Goal: Go to known website: Go to known website

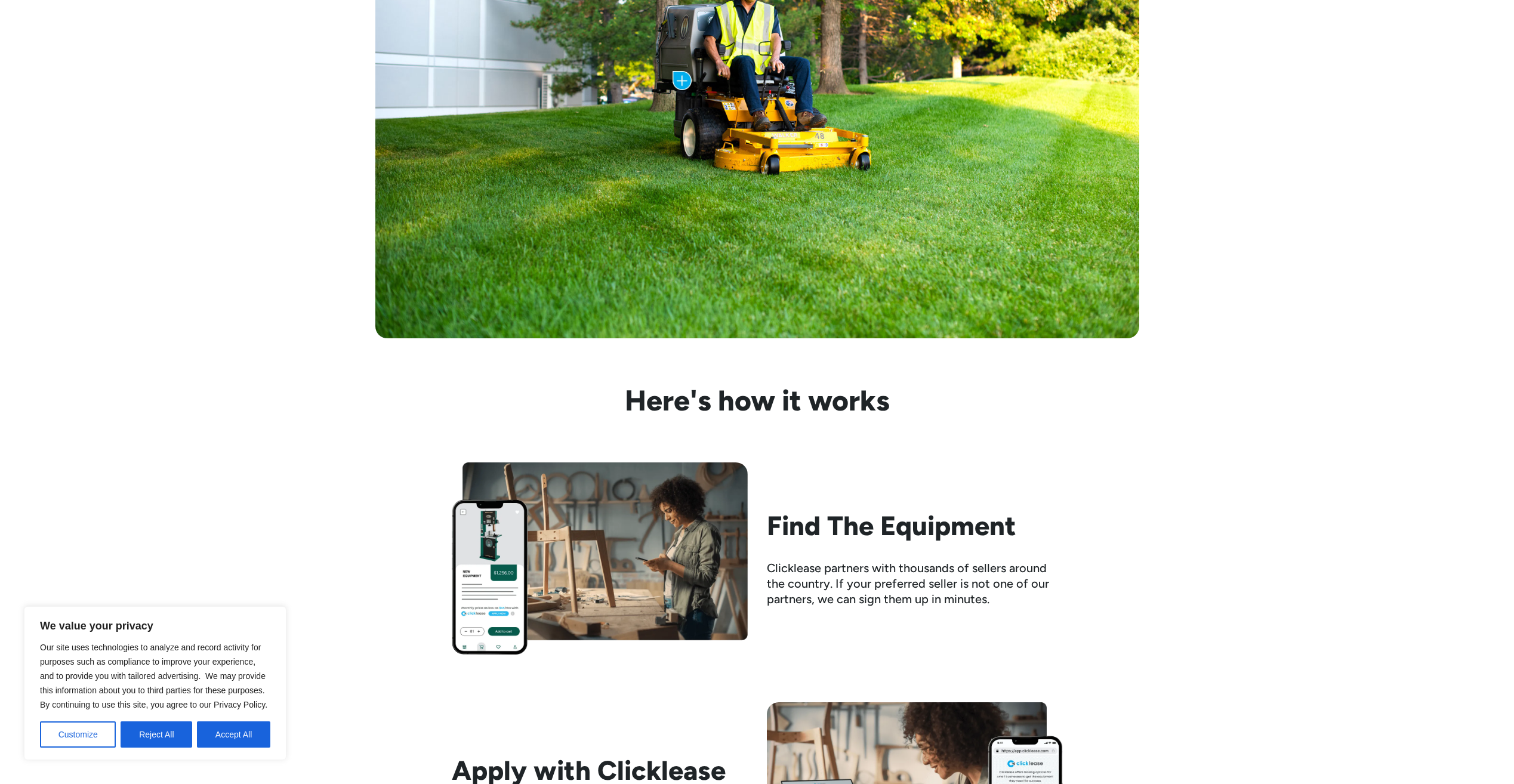
scroll to position [776, 0]
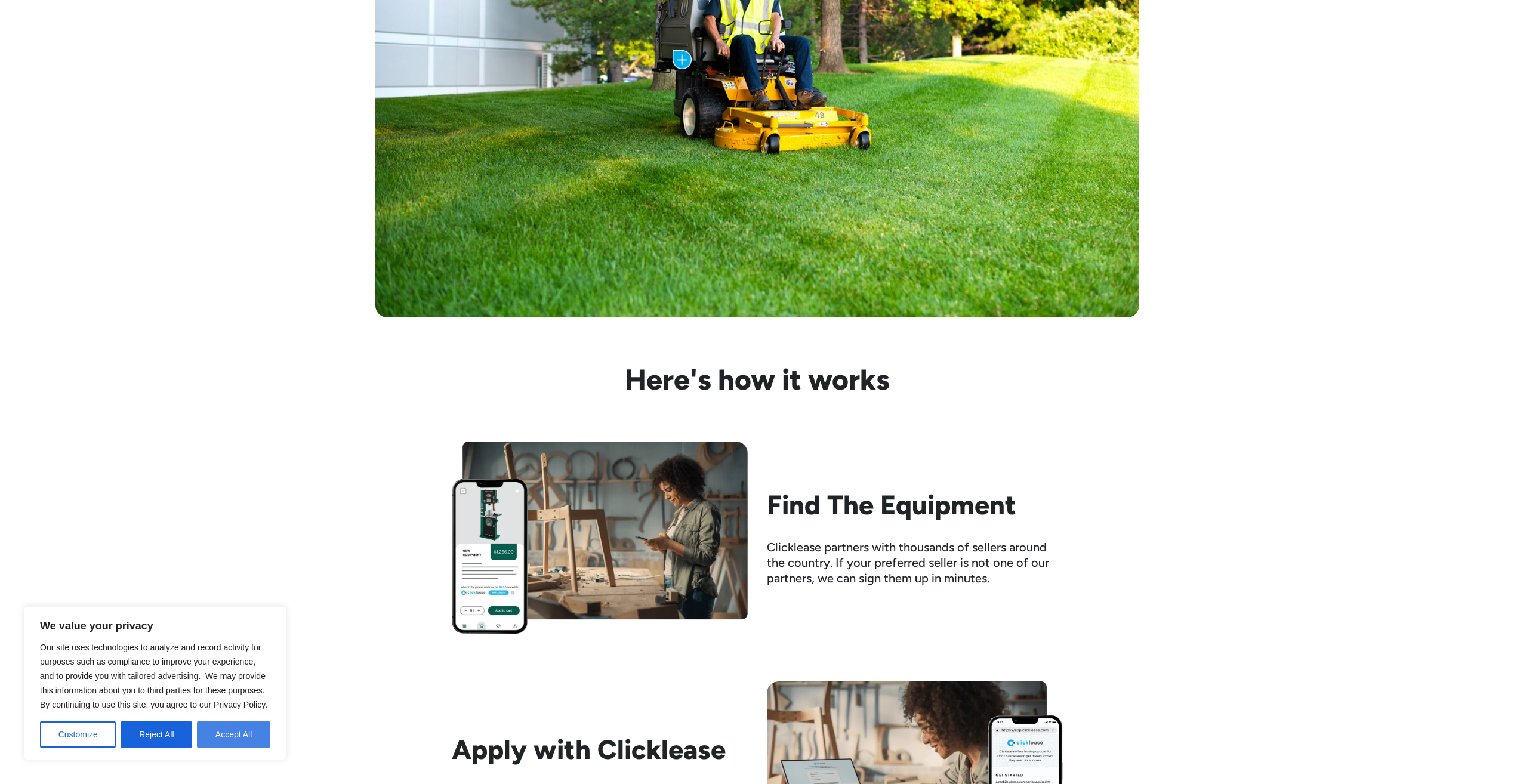
click at [210, 732] on button "Accept All" at bounding box center [234, 734] width 73 height 26
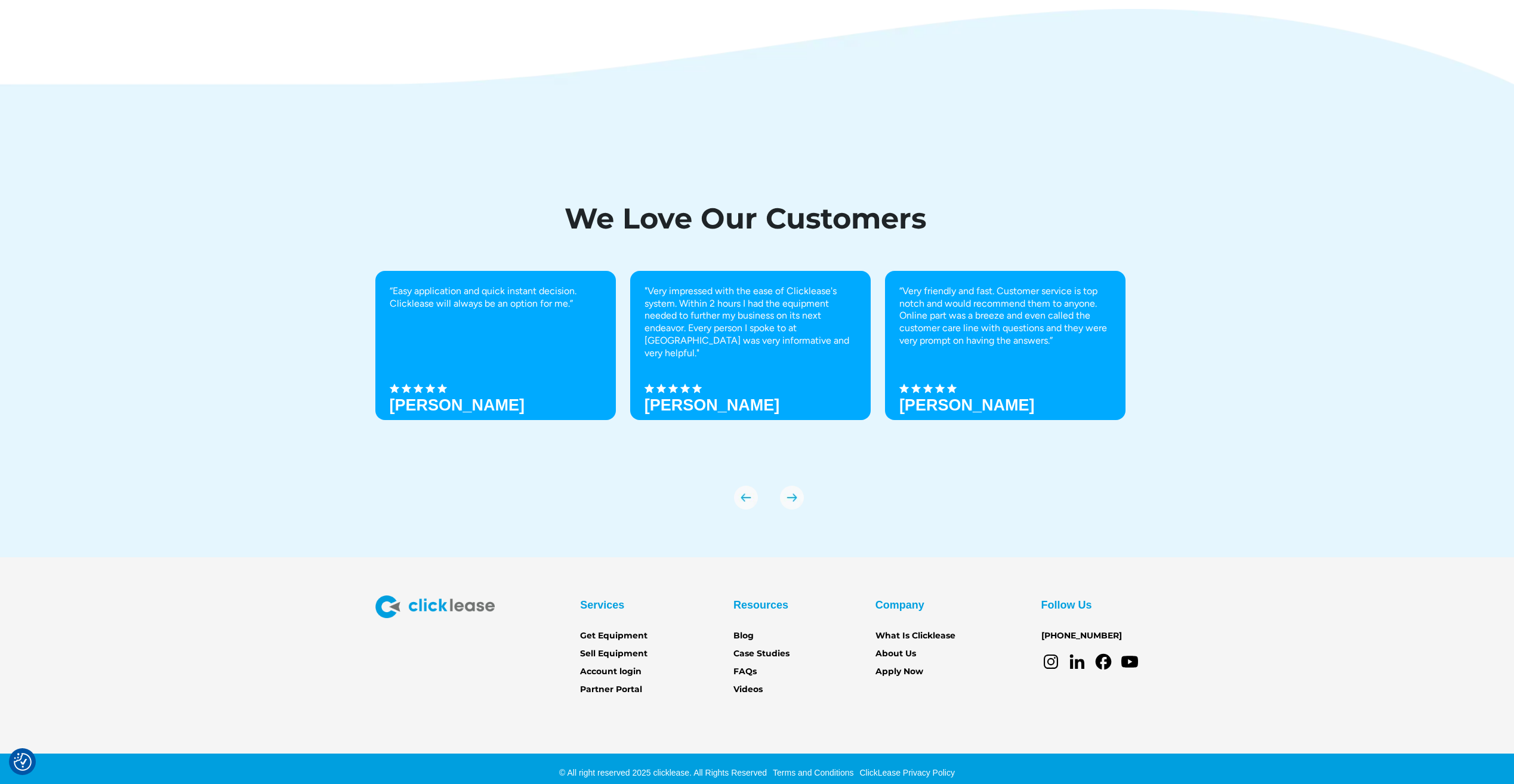
scroll to position [4029, 0]
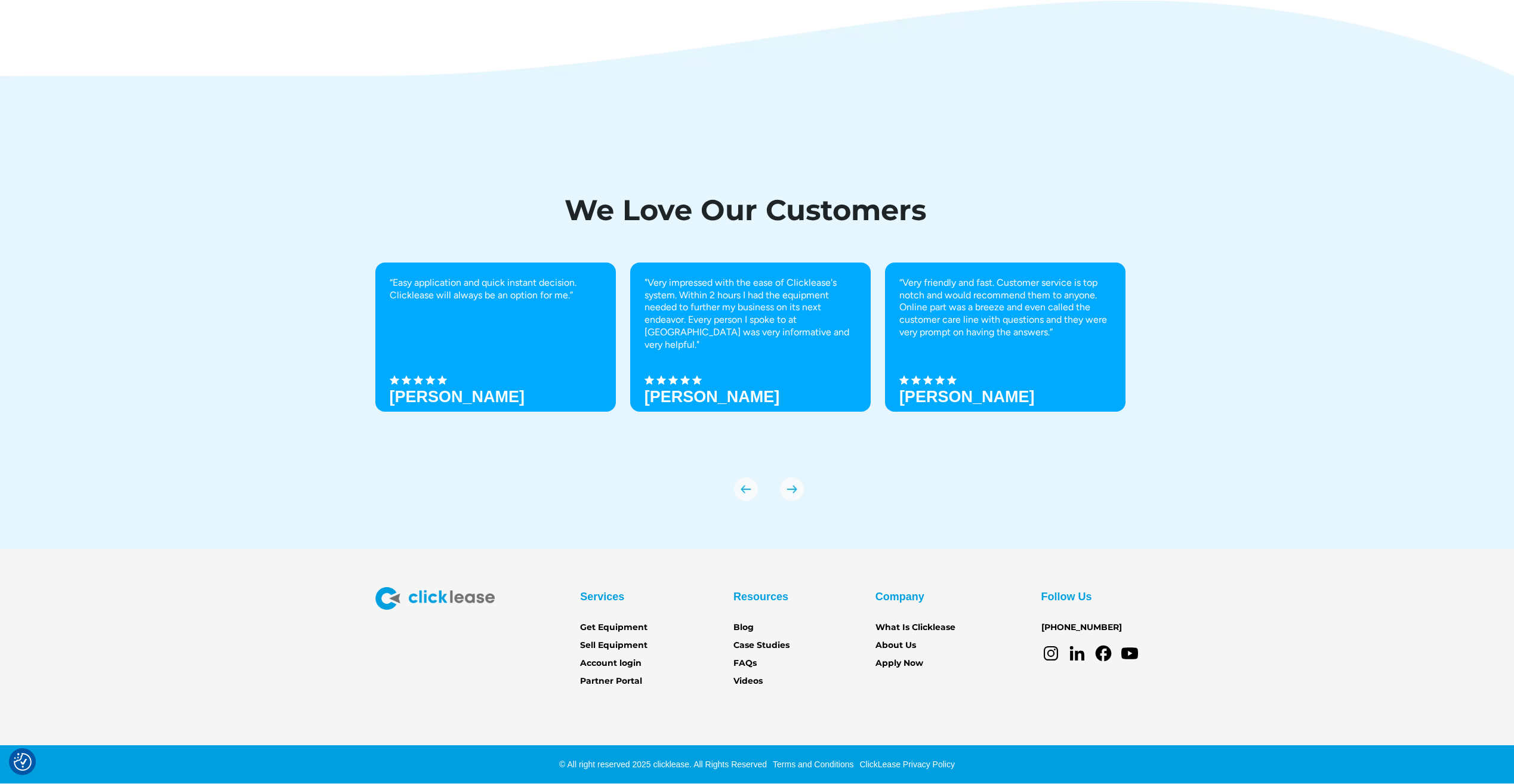
click at [786, 491] on img "next slide" at bounding box center [792, 489] width 24 height 24
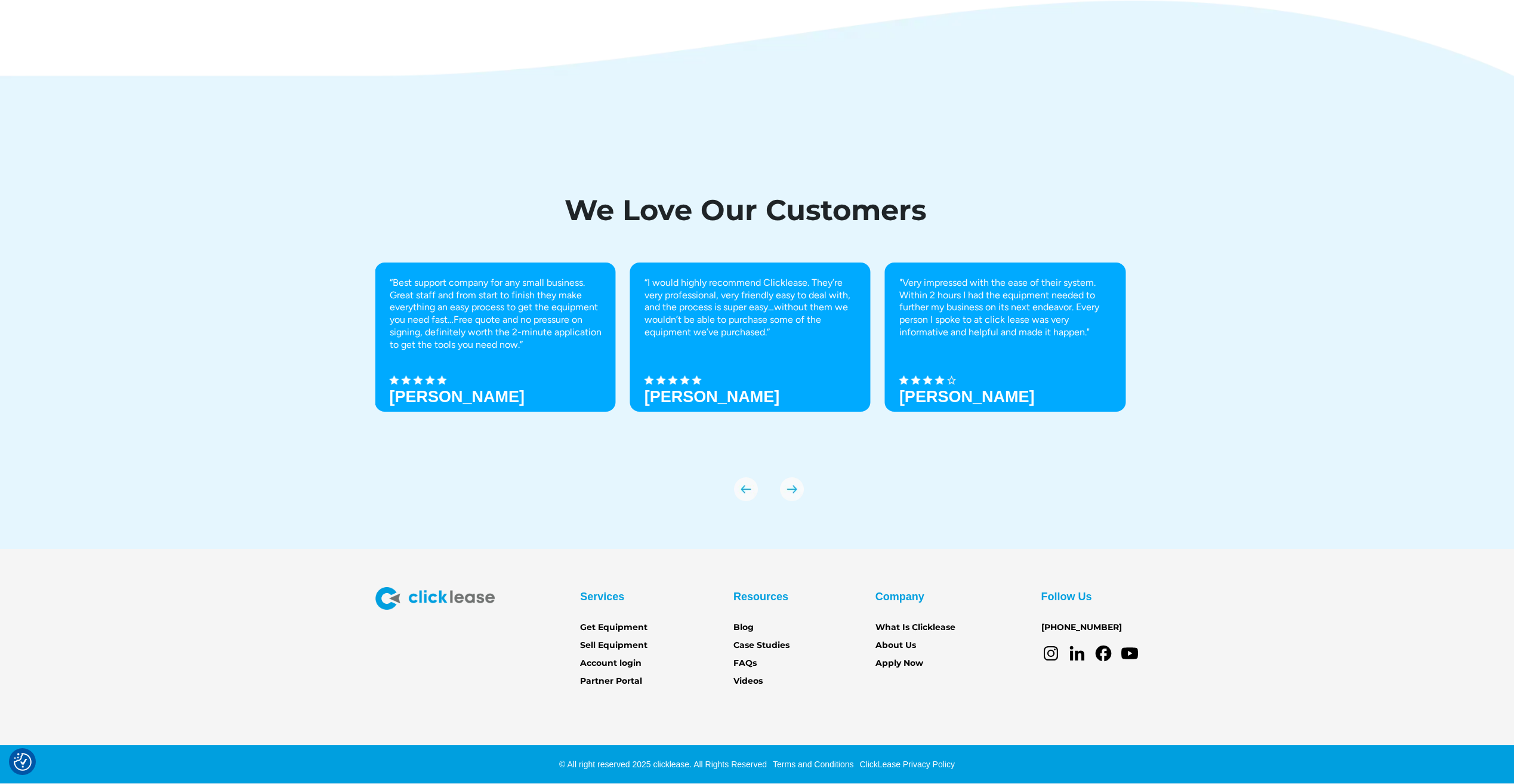
click at [756, 492] on img "previous slide" at bounding box center [745, 489] width 24 height 24
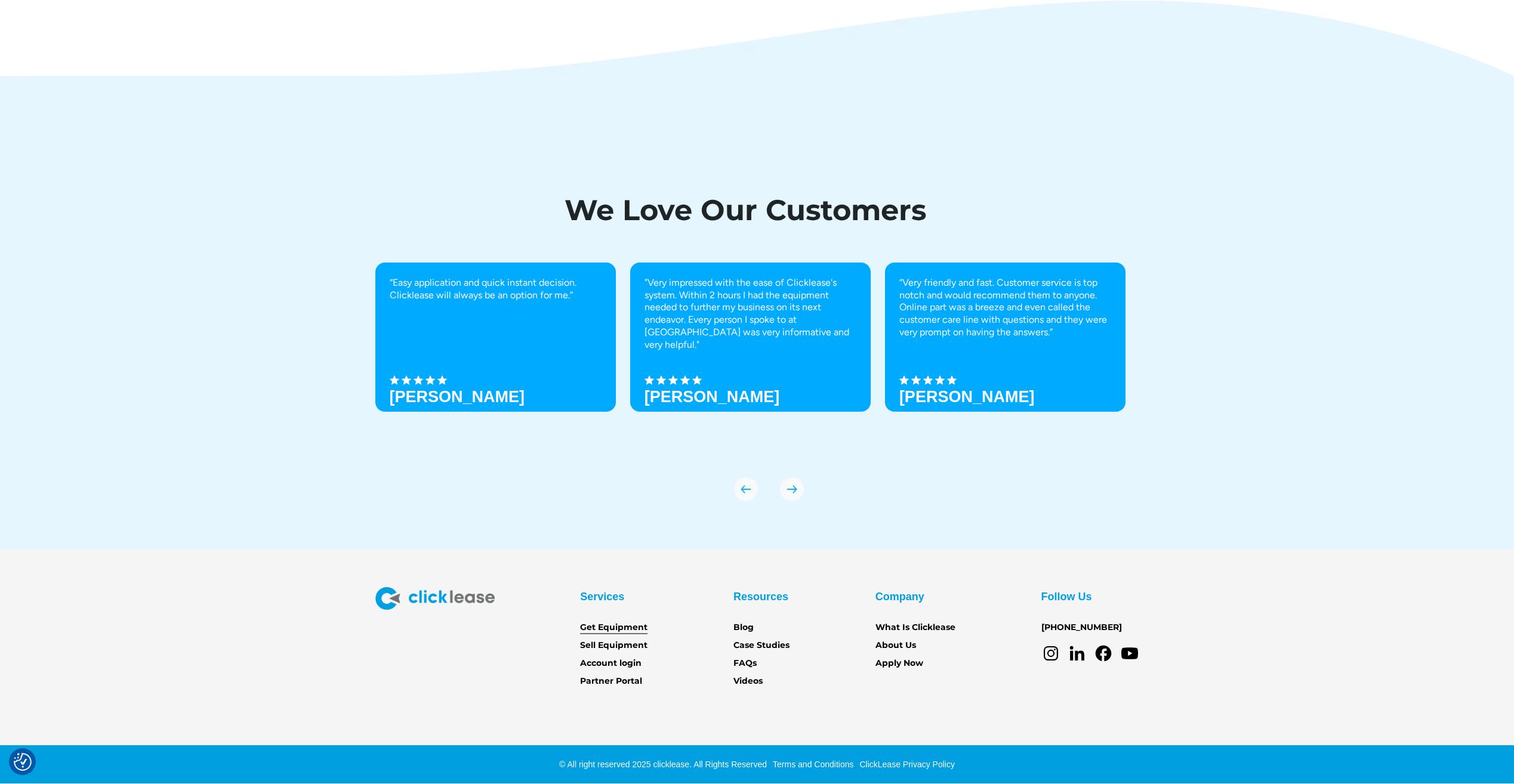
click at [615, 628] on link "Get Equipment" at bounding box center [614, 627] width 68 height 13
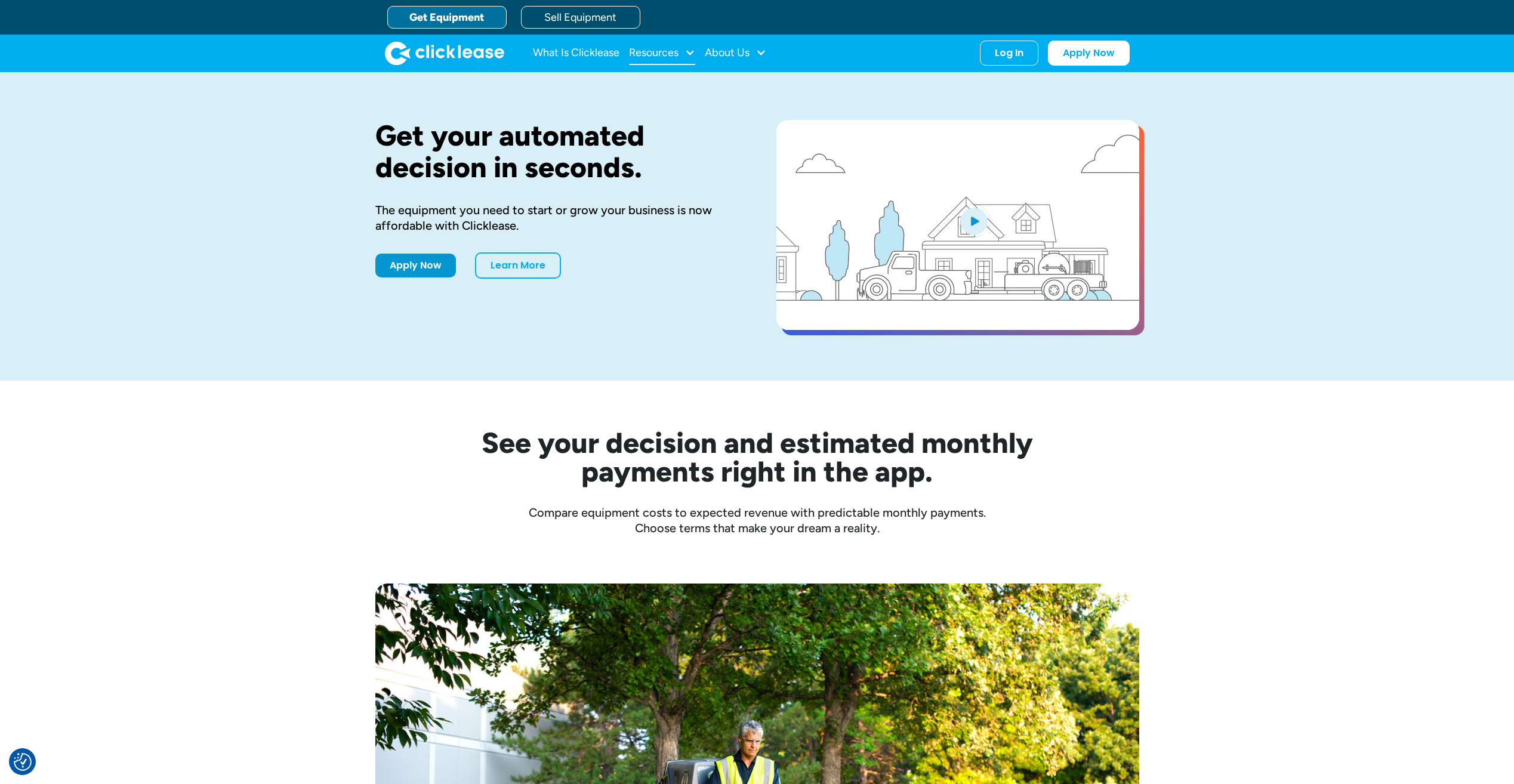
click at [692, 51] on div at bounding box center [690, 53] width 11 height 11
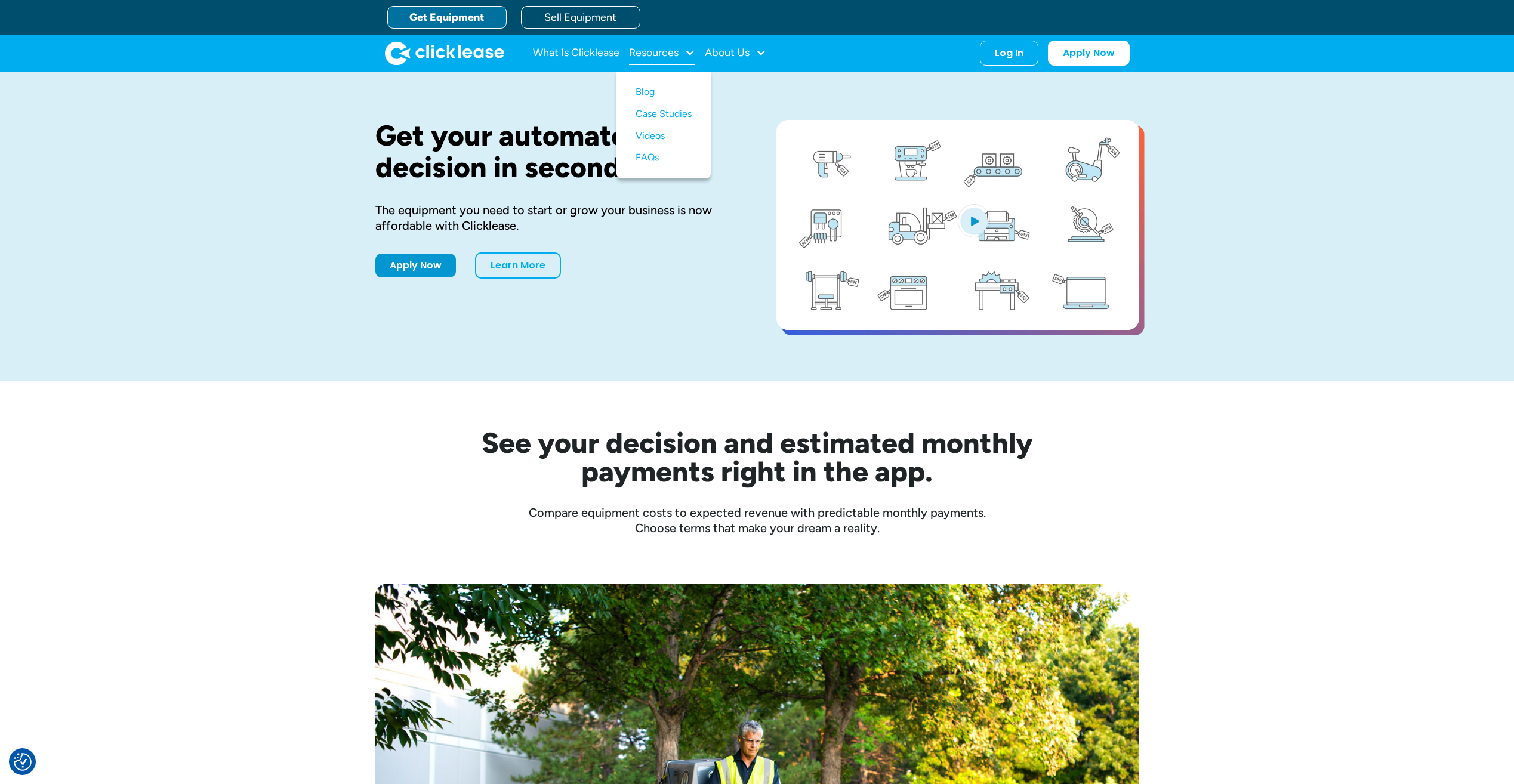
click at [692, 51] on div at bounding box center [690, 53] width 11 height 11
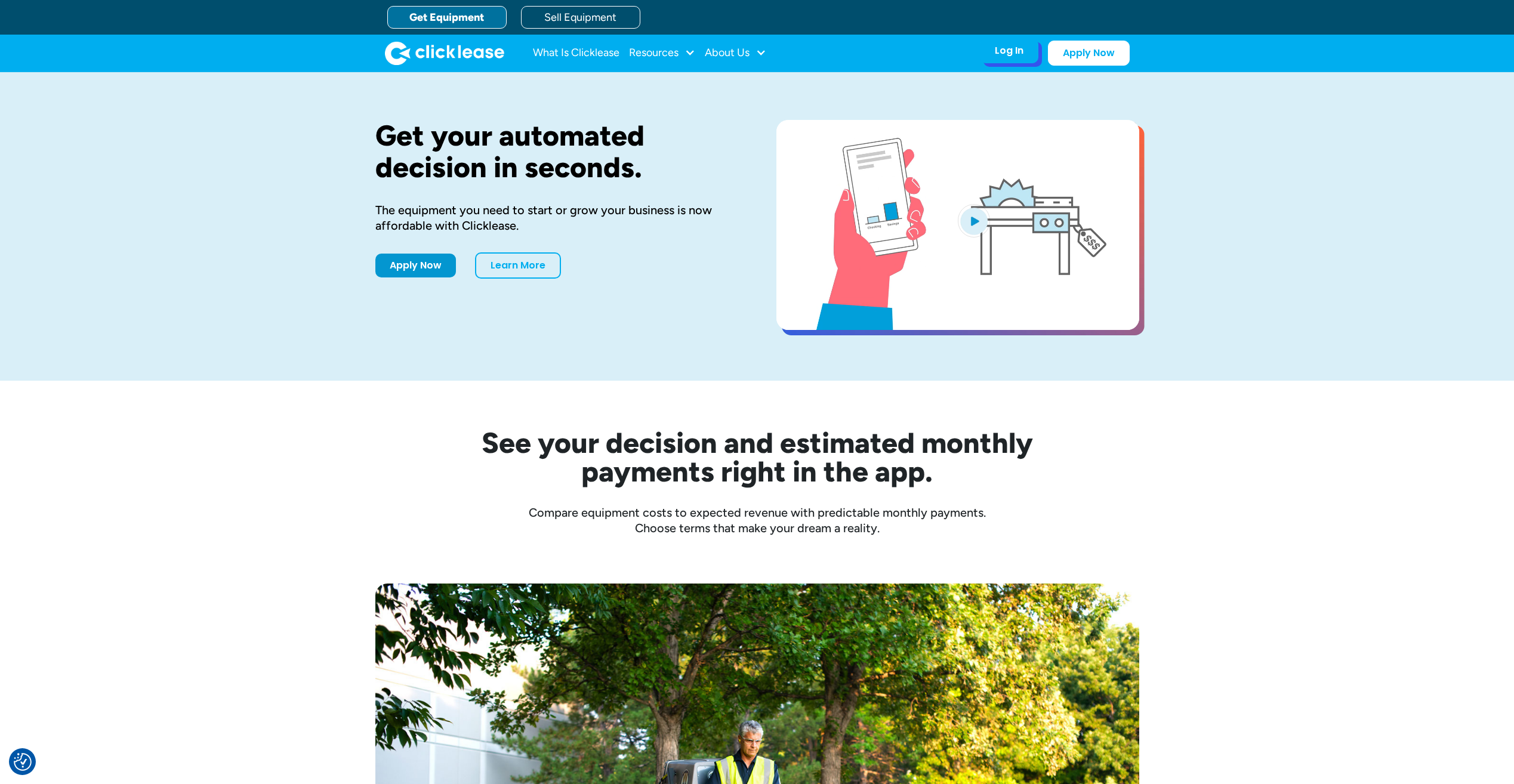
click at [1001, 48] on div "Log In" at bounding box center [1009, 51] width 28 height 12
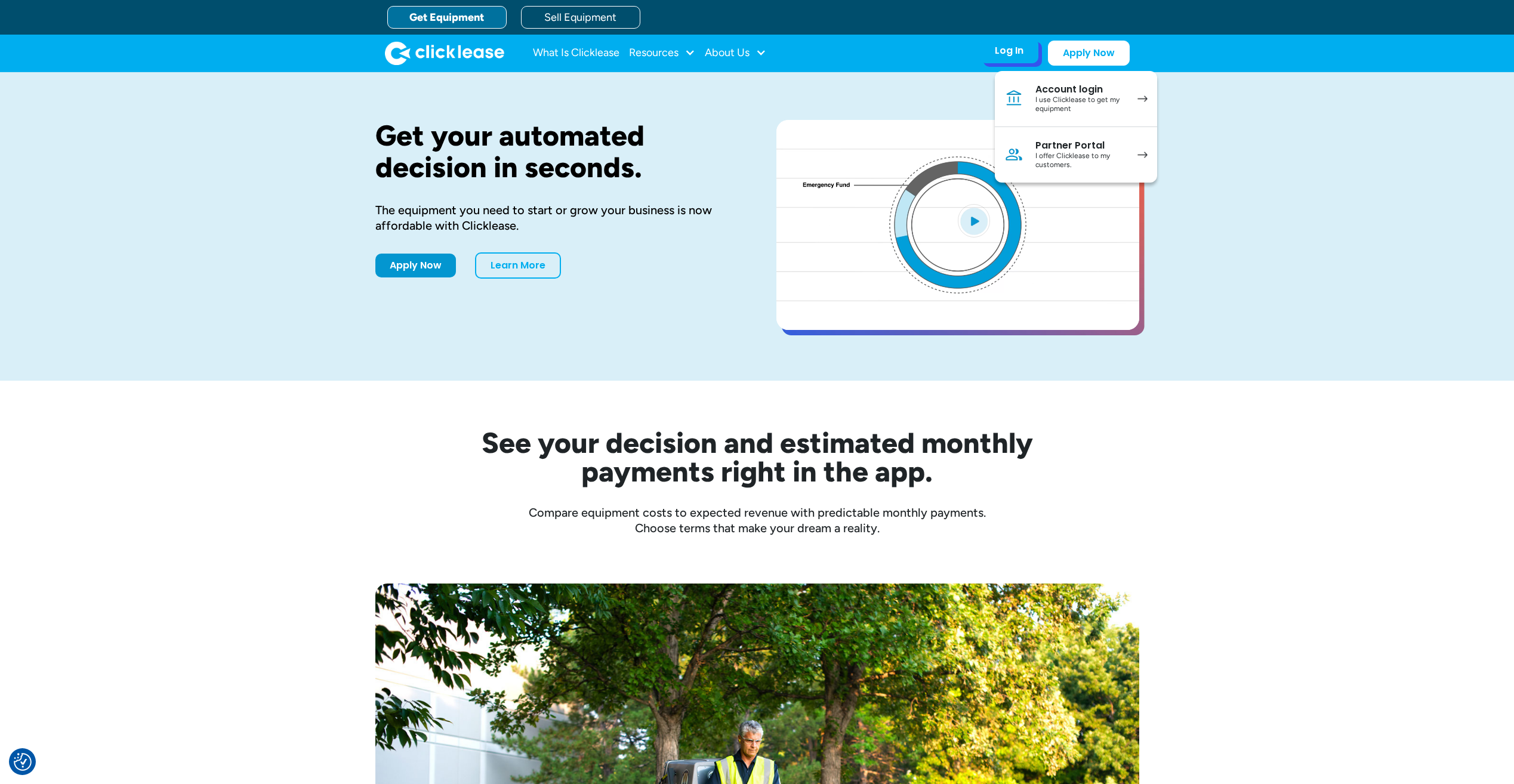
click at [1035, 103] on link "Account login I use Clicklease to get my equipment" at bounding box center [1076, 99] width 163 height 56
